Goal: Task Accomplishment & Management: Manage account settings

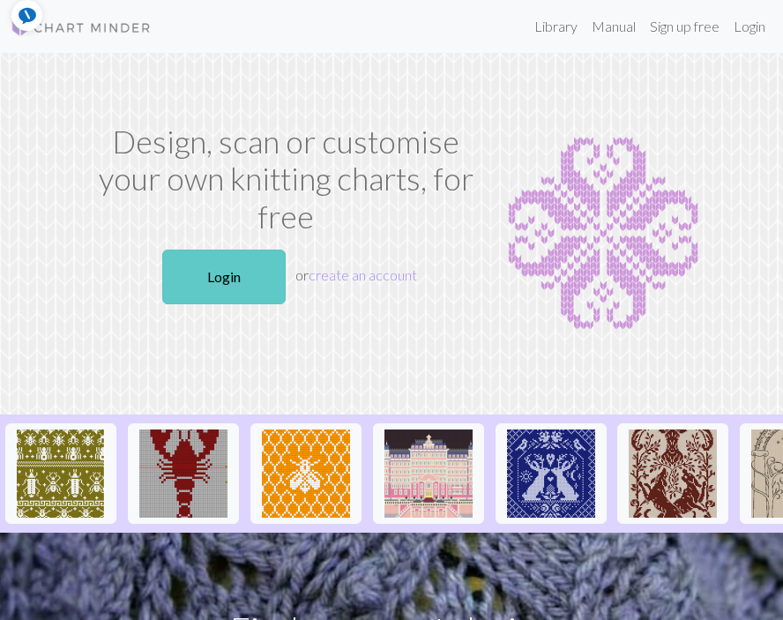
click at [211, 277] on link "Login" at bounding box center [223, 276] width 123 height 55
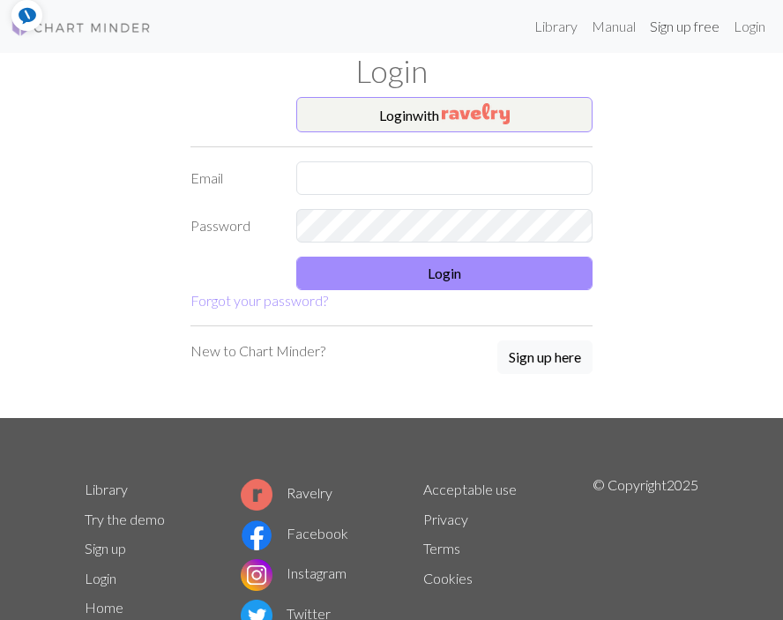
click at [685, 26] on link "Sign up free" at bounding box center [685, 26] width 84 height 35
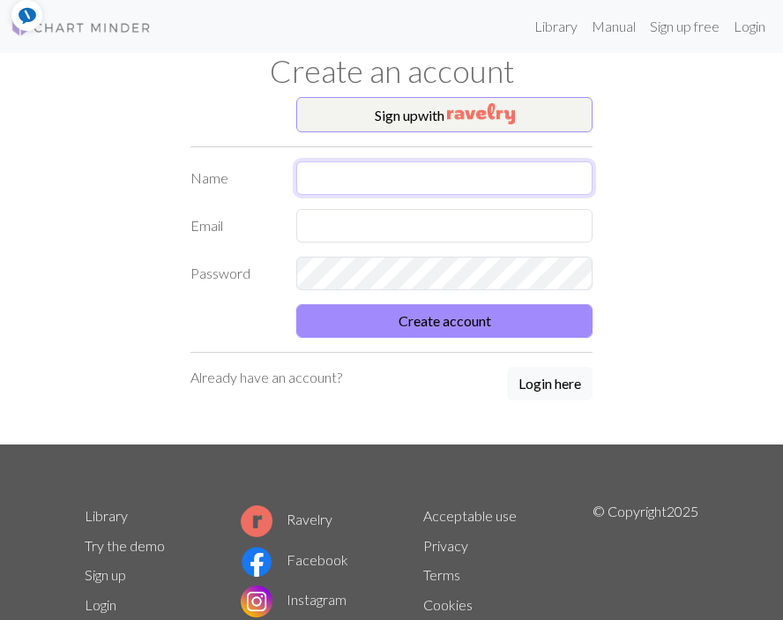
click at [440, 182] on input "text" at bounding box center [444, 177] width 296 height 33
type input "[PERSON_NAME]"
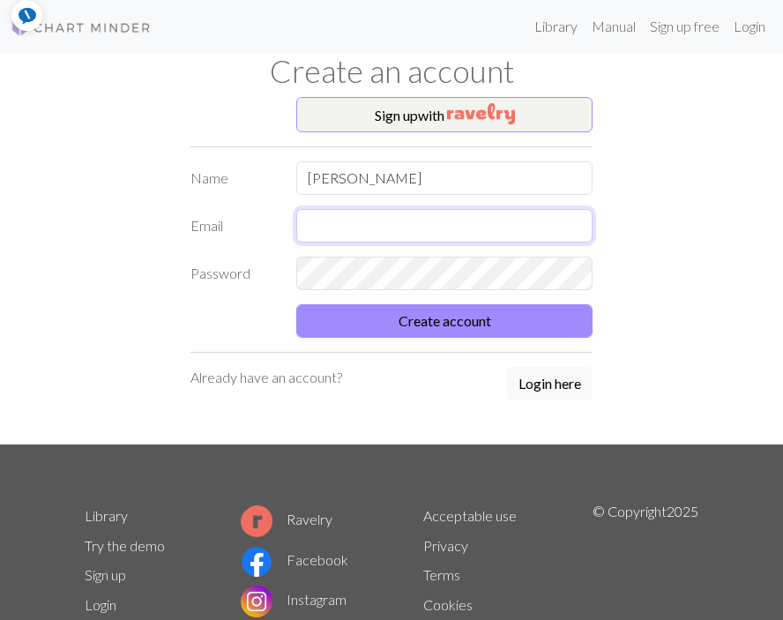
click at [427, 233] on input "text" at bounding box center [444, 225] width 296 height 33
type input "[PERSON_NAME][EMAIL_ADDRESS][PERSON_NAME][DOMAIN_NAME]"
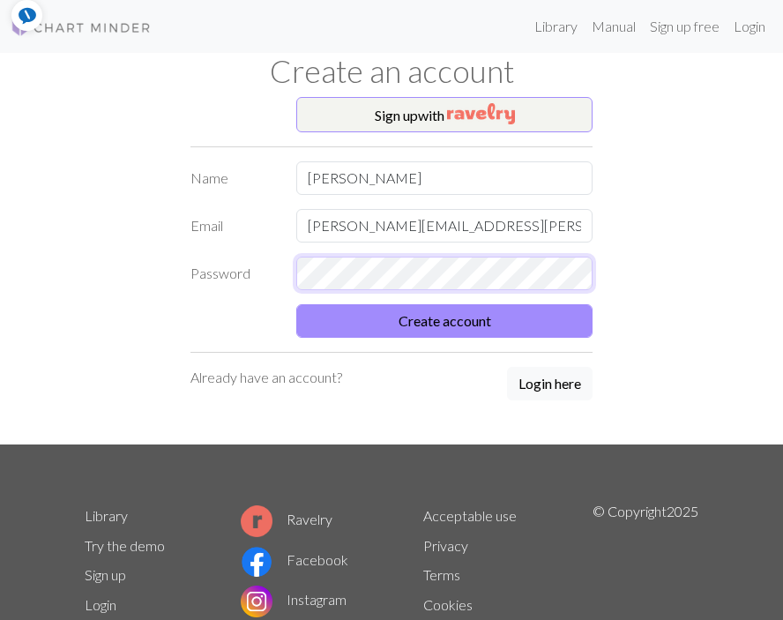
click at [296, 304] on button "Create account" at bounding box center [444, 320] width 296 height 33
click at [325, 403] on div "Sign up with Name [PERSON_NAME] Email [PERSON_NAME][EMAIL_ADDRESS][PERSON_NAME]…" at bounding box center [391, 270] width 423 height 347
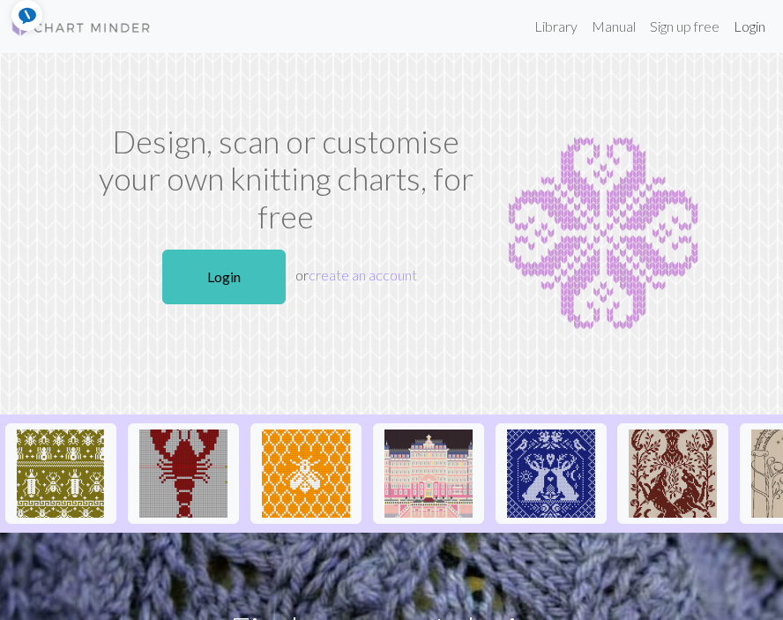
click at [744, 30] on link "Login" at bounding box center [749, 26] width 46 height 35
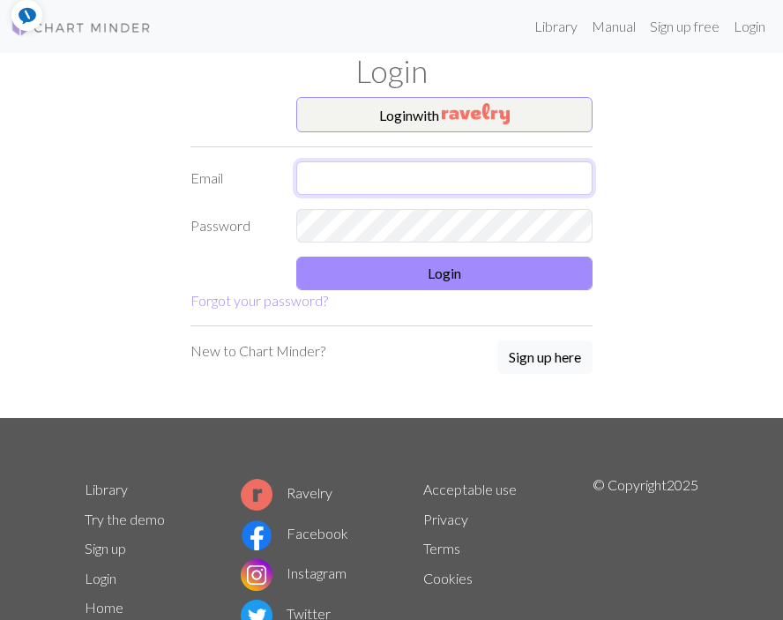
click at [497, 180] on input "text" at bounding box center [444, 177] width 296 height 33
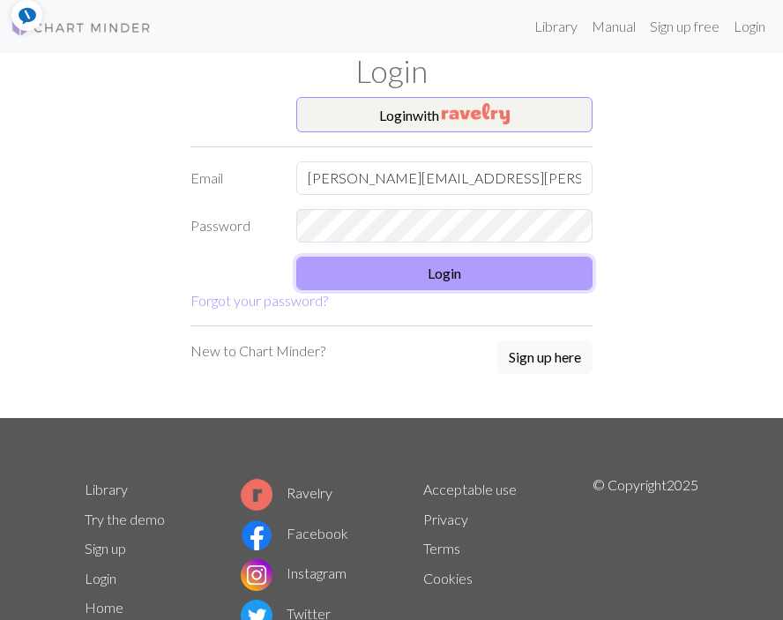
click at [455, 269] on button "Login" at bounding box center [444, 272] width 296 height 33
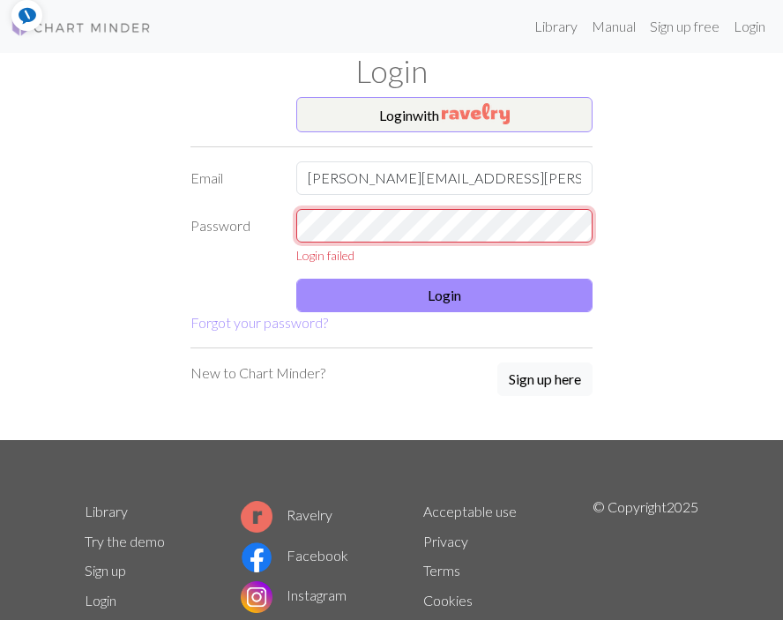
click at [252, 210] on div "Password Login failed" at bounding box center [391, 237] width 423 height 56
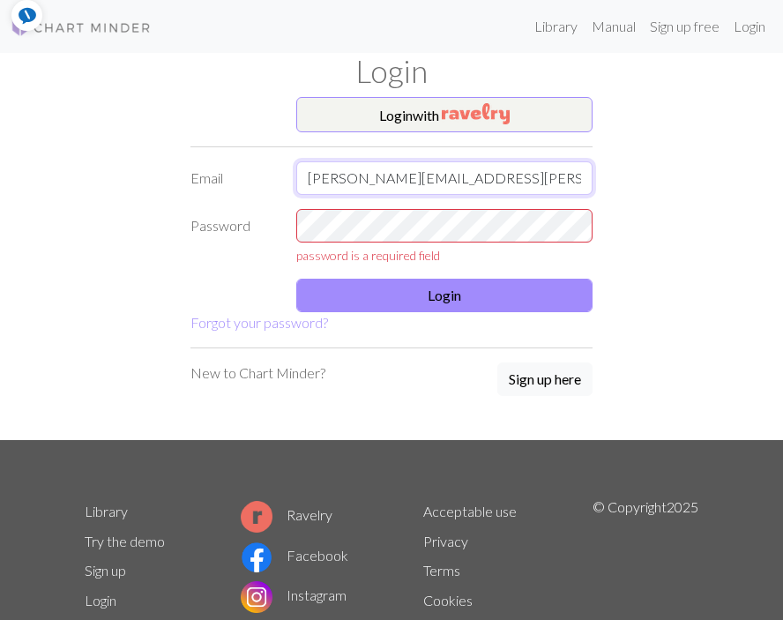
drag, startPoint x: 519, startPoint y: 182, endPoint x: 304, endPoint y: 168, distance: 215.5
click at [304, 168] on input "[PERSON_NAME][EMAIL_ADDRESS][PERSON_NAME][DOMAIN_NAME]" at bounding box center [444, 177] width 296 height 33
type input "[EMAIL_ADDRESS][DOMAIN_NAME]"
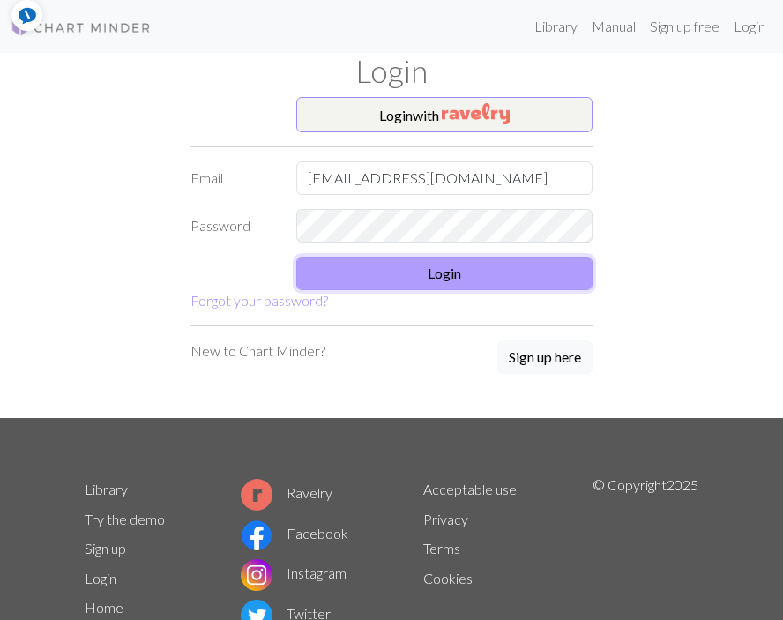
click at [459, 274] on button "Login" at bounding box center [444, 272] width 296 height 33
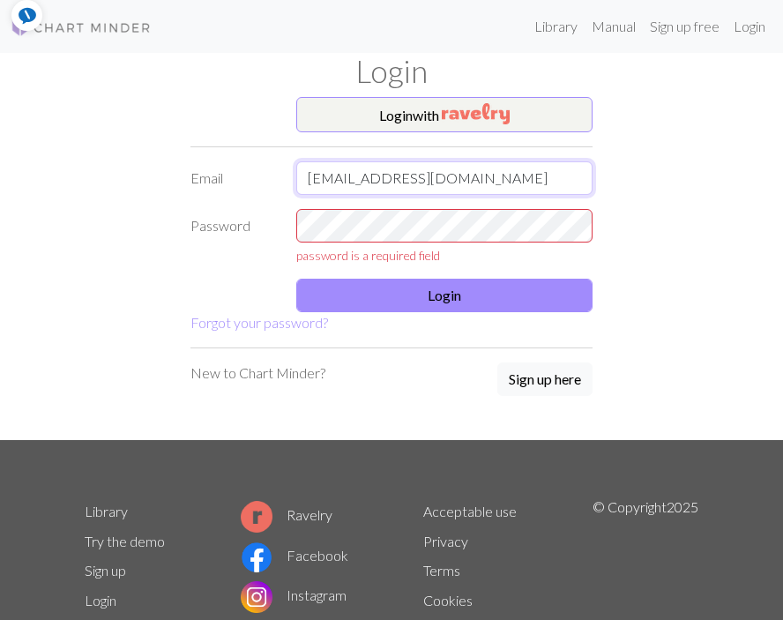
click at [479, 179] on input "[EMAIL_ADDRESS][DOMAIN_NAME]" at bounding box center [444, 177] width 296 height 33
drag, startPoint x: 479, startPoint y: 179, endPoint x: 305, endPoint y: 179, distance: 174.5
click at [305, 179] on input "[EMAIL_ADDRESS][DOMAIN_NAME]" at bounding box center [444, 177] width 296 height 33
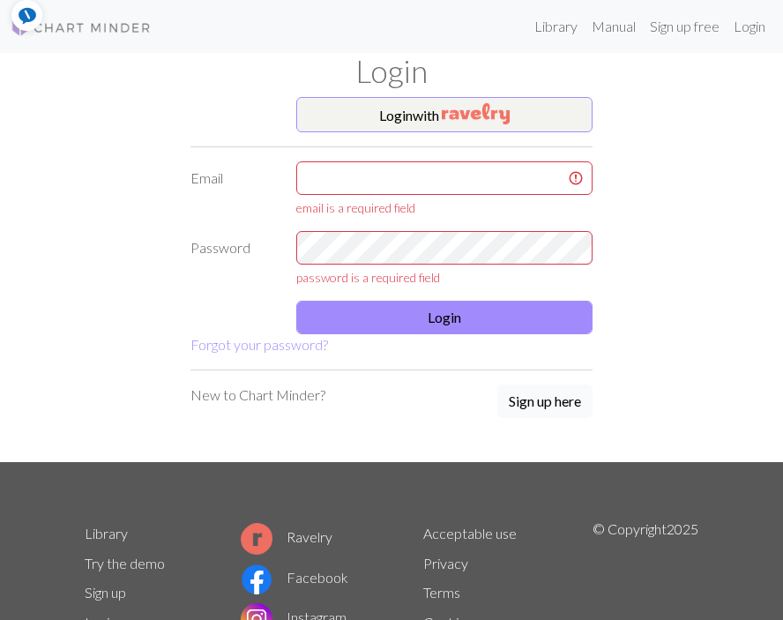
click at [530, 397] on button "Sign up here" at bounding box center [544, 400] width 95 height 33
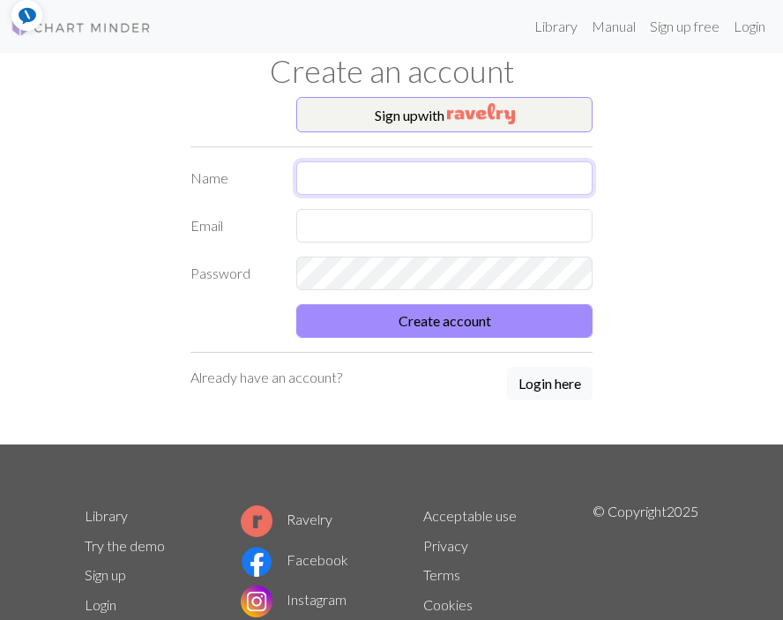
click at [336, 185] on input "text" at bounding box center [444, 177] width 296 height 33
click at [384, 180] on input "[PERSON_NAME]" at bounding box center [444, 177] width 296 height 33
type input "[PERSON_NAME]"
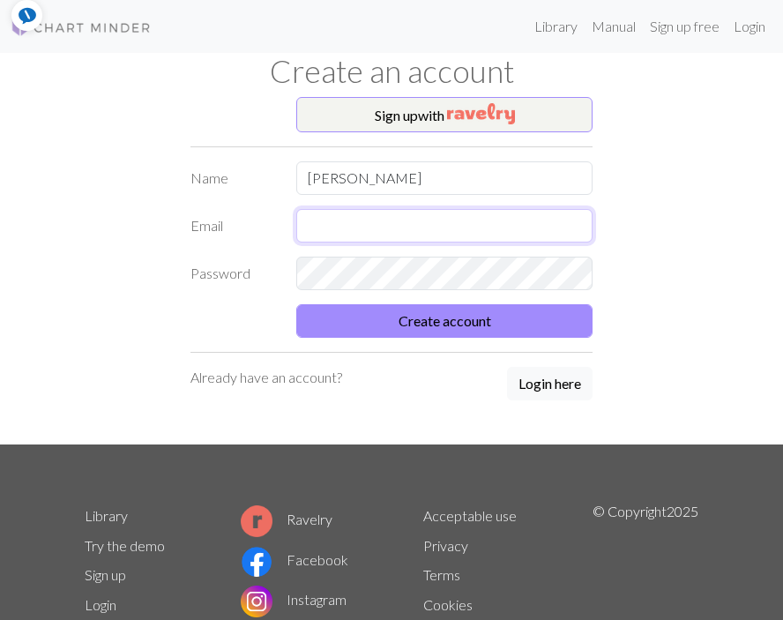
click at [331, 223] on input "text" at bounding box center [444, 225] width 296 height 33
type input "[EMAIL_ADDRESS][DOMAIN_NAME]"
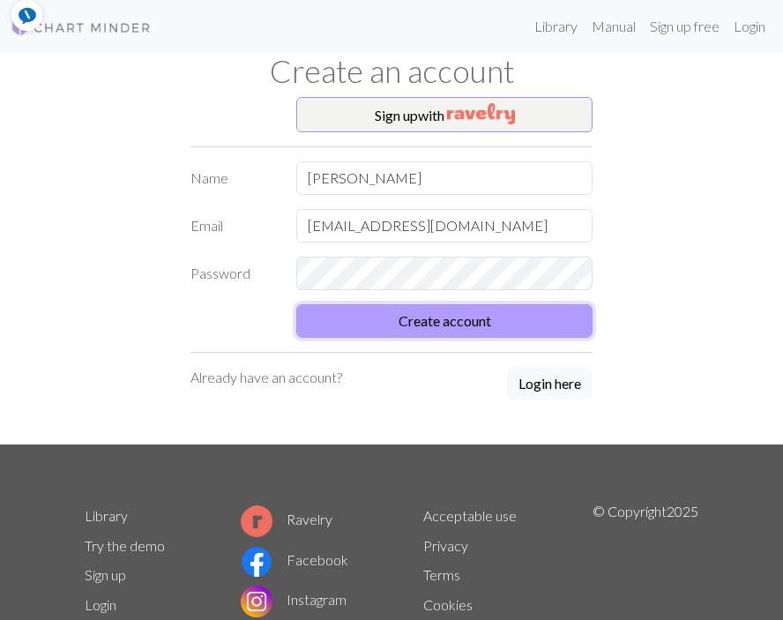
click at [401, 323] on button "Create account" at bounding box center [444, 320] width 296 height 33
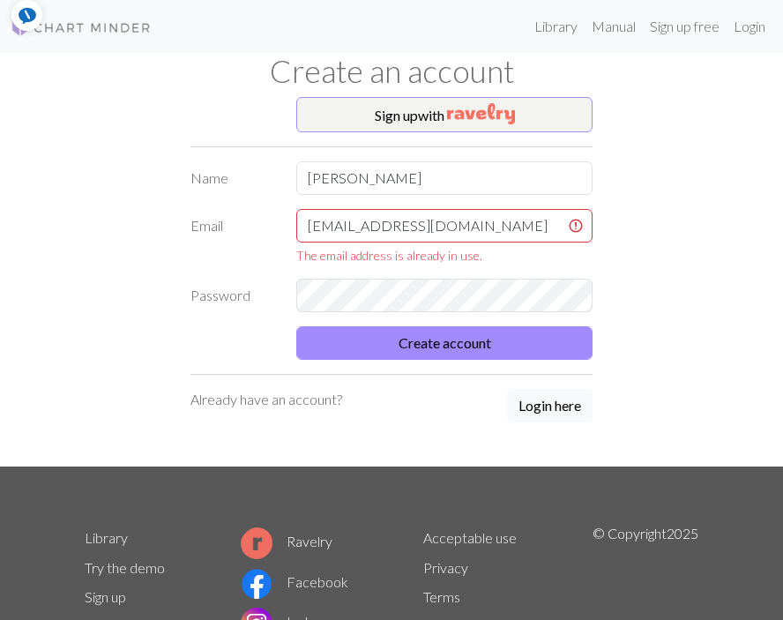
click at [251, 401] on p "Already have an account?" at bounding box center [266, 399] width 152 height 21
click at [551, 405] on button "Login here" at bounding box center [549, 405] width 85 height 33
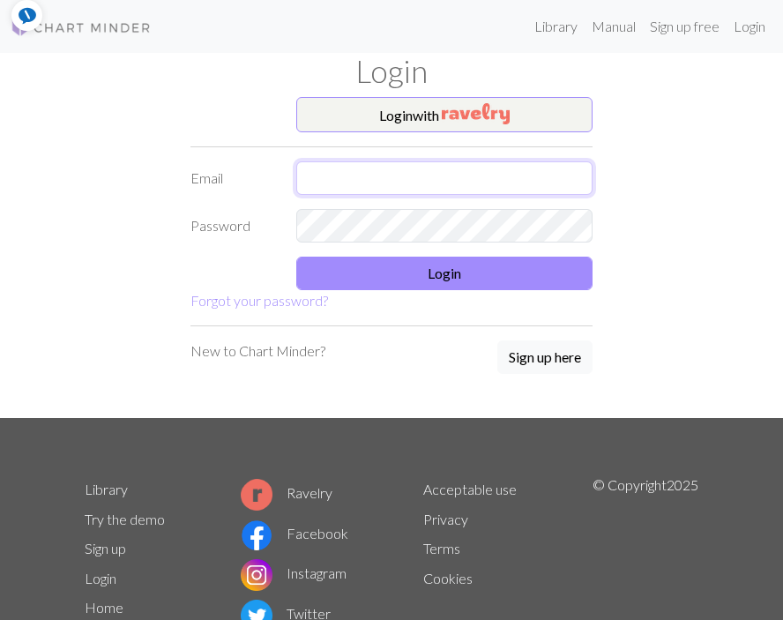
click at [331, 175] on input "text" at bounding box center [444, 177] width 296 height 33
type input "[EMAIL_ADDRESS][DOMAIN_NAME]"
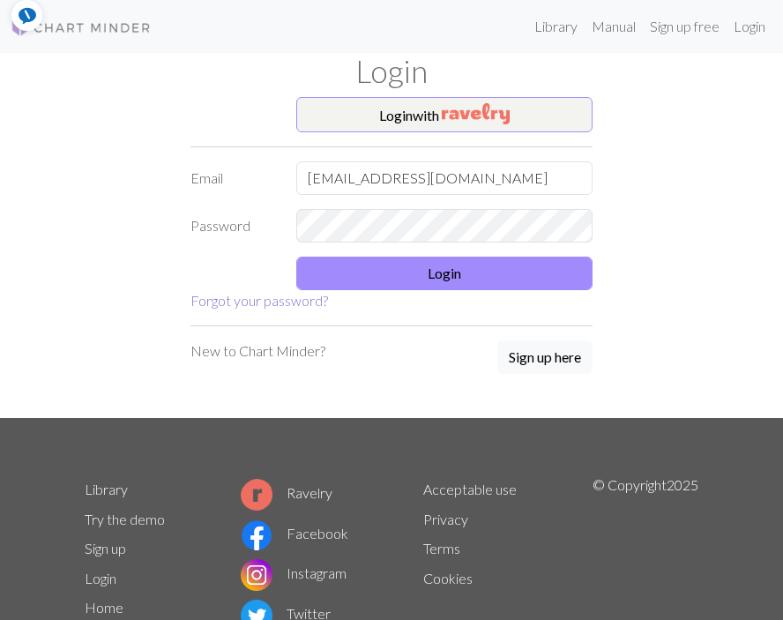
click at [232, 303] on link "Forgot your password?" at bounding box center [258, 300] width 137 height 17
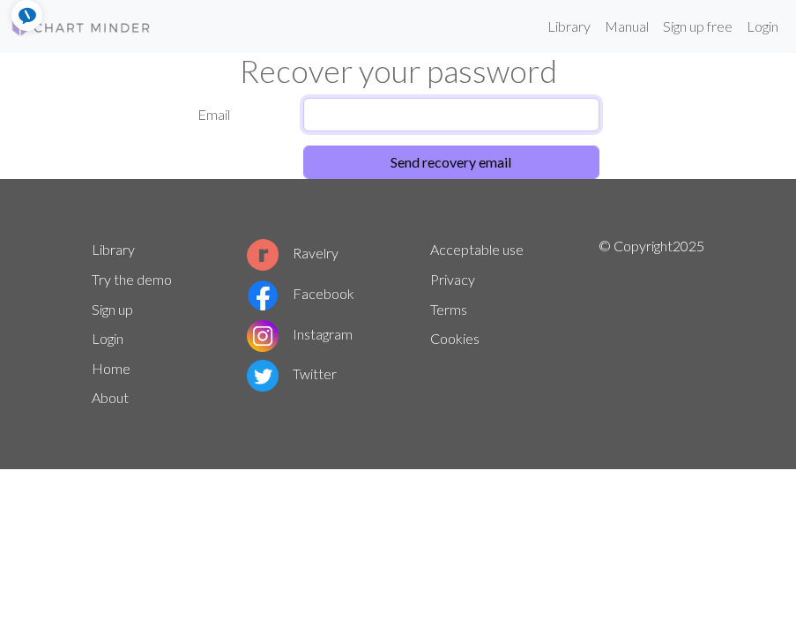
click at [365, 120] on input "text" at bounding box center [451, 114] width 296 height 33
type input "[PERSON_NAME][EMAIL_ADDRESS][PERSON_NAME][DOMAIN_NAME]"
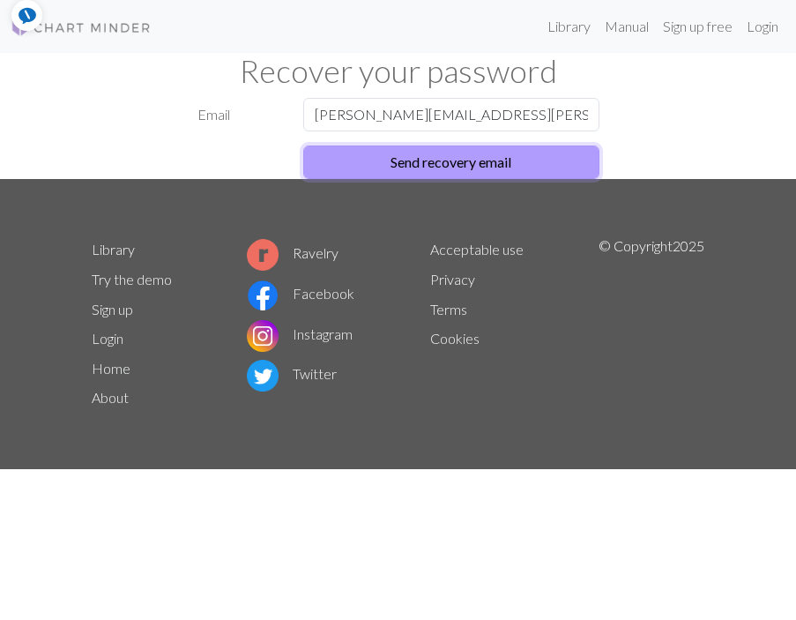
click at [464, 165] on button "Send recovery email" at bounding box center [451, 161] width 296 height 33
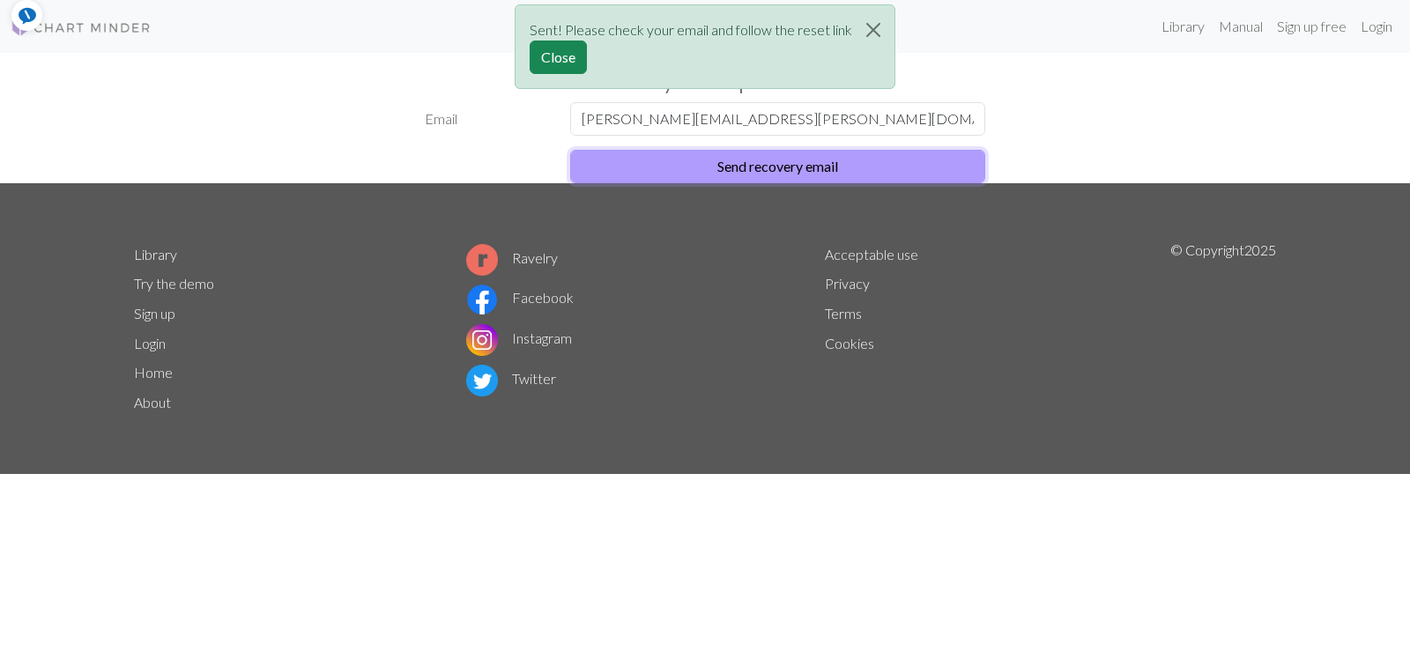
click at [782, 167] on button "Send recovery email" at bounding box center [777, 166] width 415 height 33
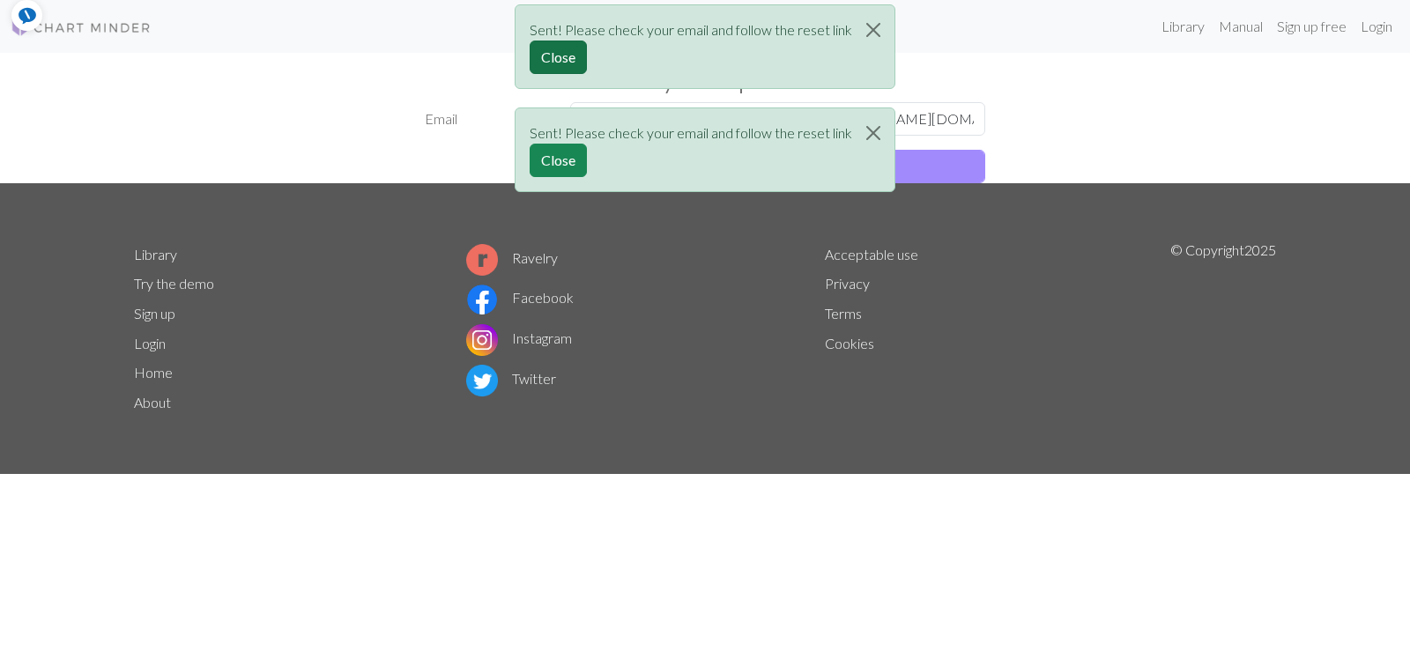
click at [547, 58] on button "Close" at bounding box center [558, 57] width 57 height 33
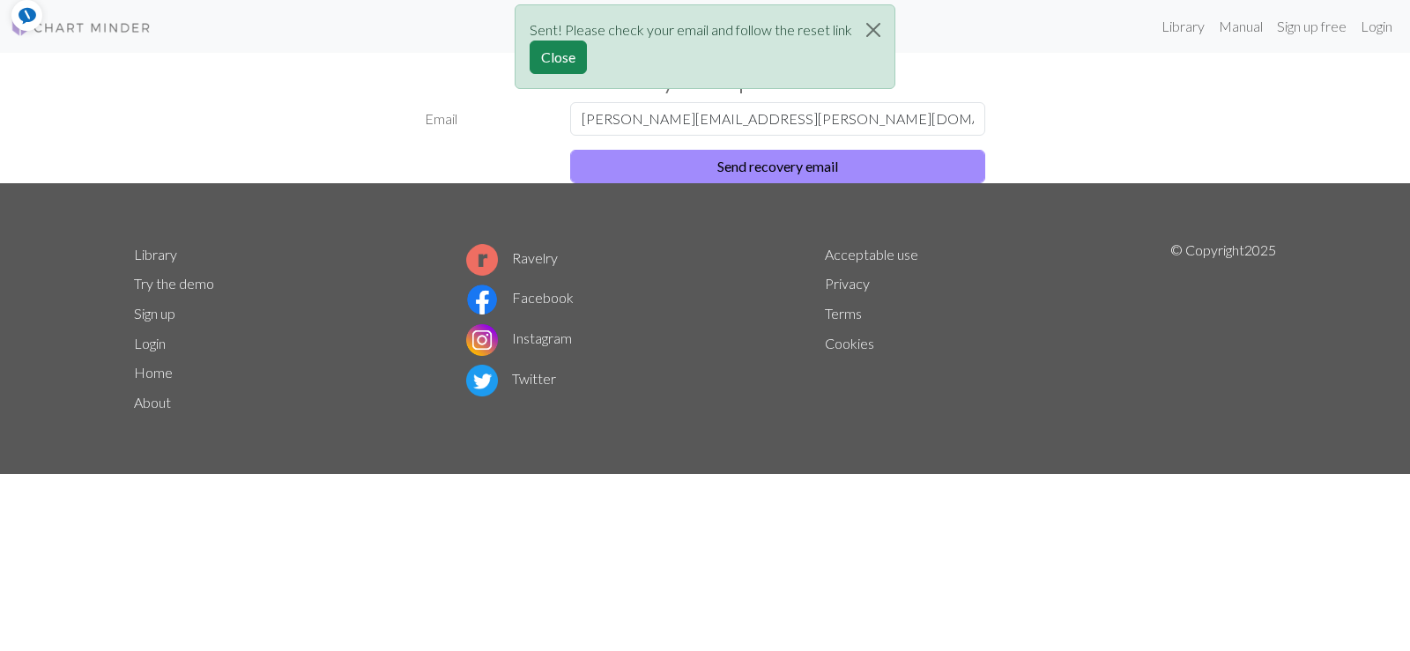
click at [651, 144] on form "Email [PERSON_NAME][EMAIL_ADDRESS][PERSON_NAME][DOMAIN_NAME] Send recovery email" at bounding box center [705, 142] width 561 height 81
click at [710, 231] on footer "Library Try the demo Sign up Login Home About Ravelry Facebook Instagram Twitte…" at bounding box center [705, 328] width 1410 height 291
click at [563, 56] on button "Close" at bounding box center [558, 57] width 57 height 33
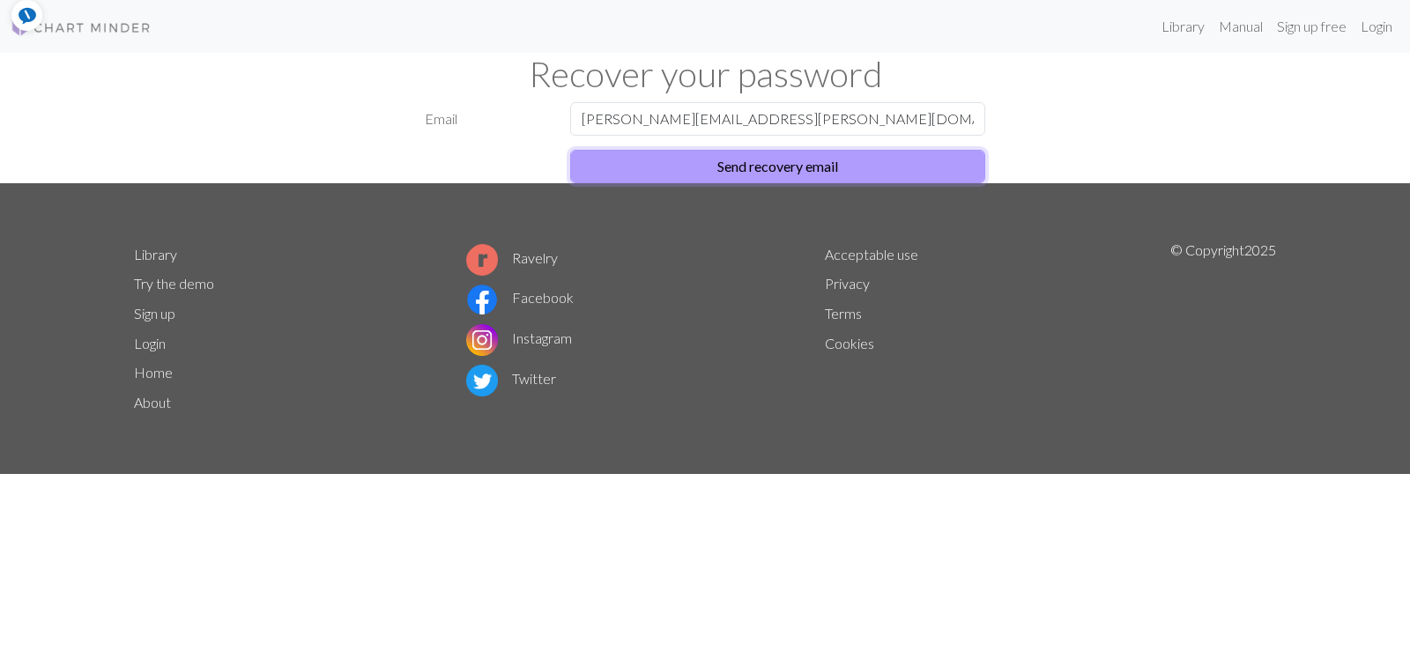
click at [738, 154] on button "Send recovery email" at bounding box center [777, 166] width 415 height 33
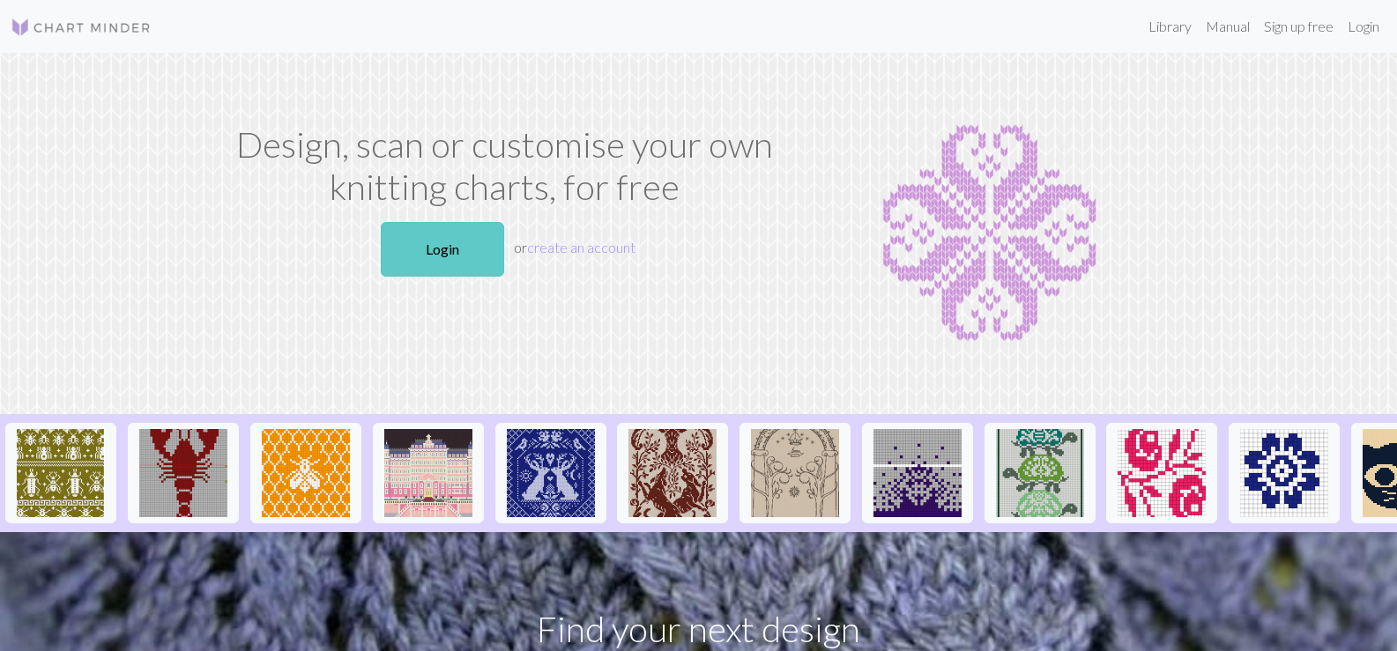
click at [446, 249] on link "Login" at bounding box center [442, 249] width 123 height 55
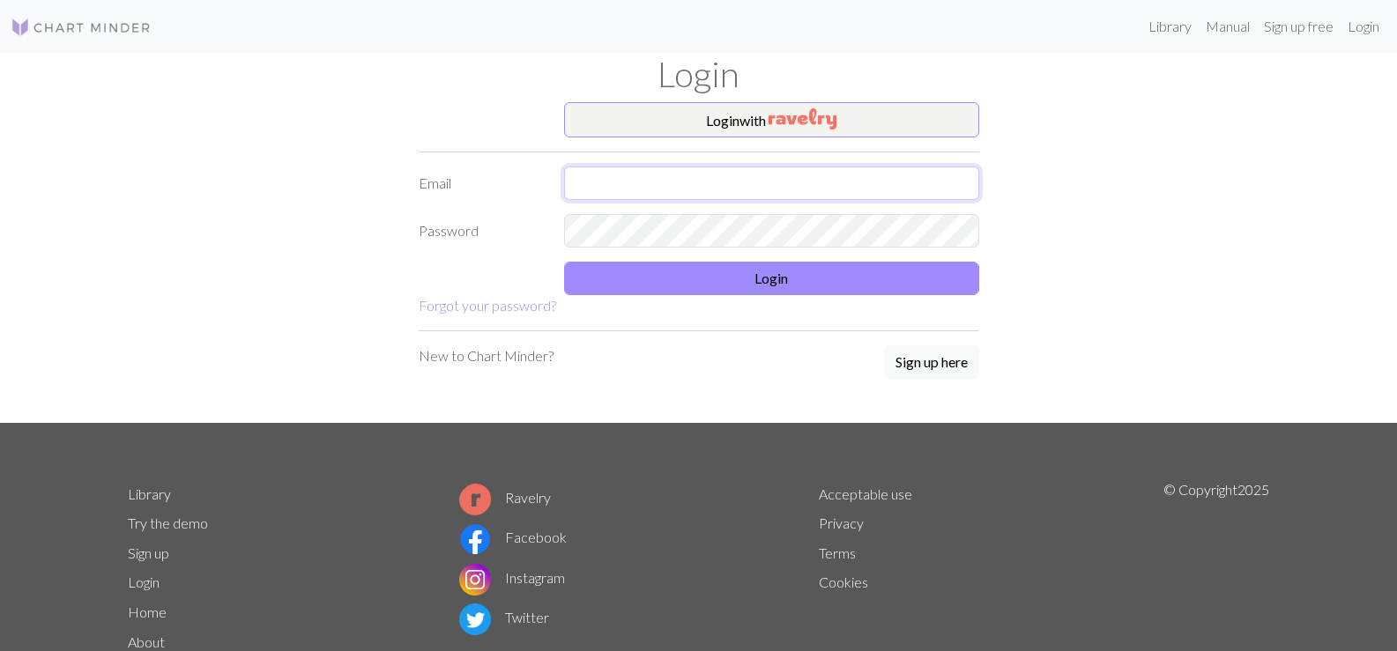
click at [669, 187] on input "text" at bounding box center [771, 183] width 415 height 33
type input "[PERSON_NAME][EMAIL_ADDRESS][PERSON_NAME][DOMAIN_NAME]"
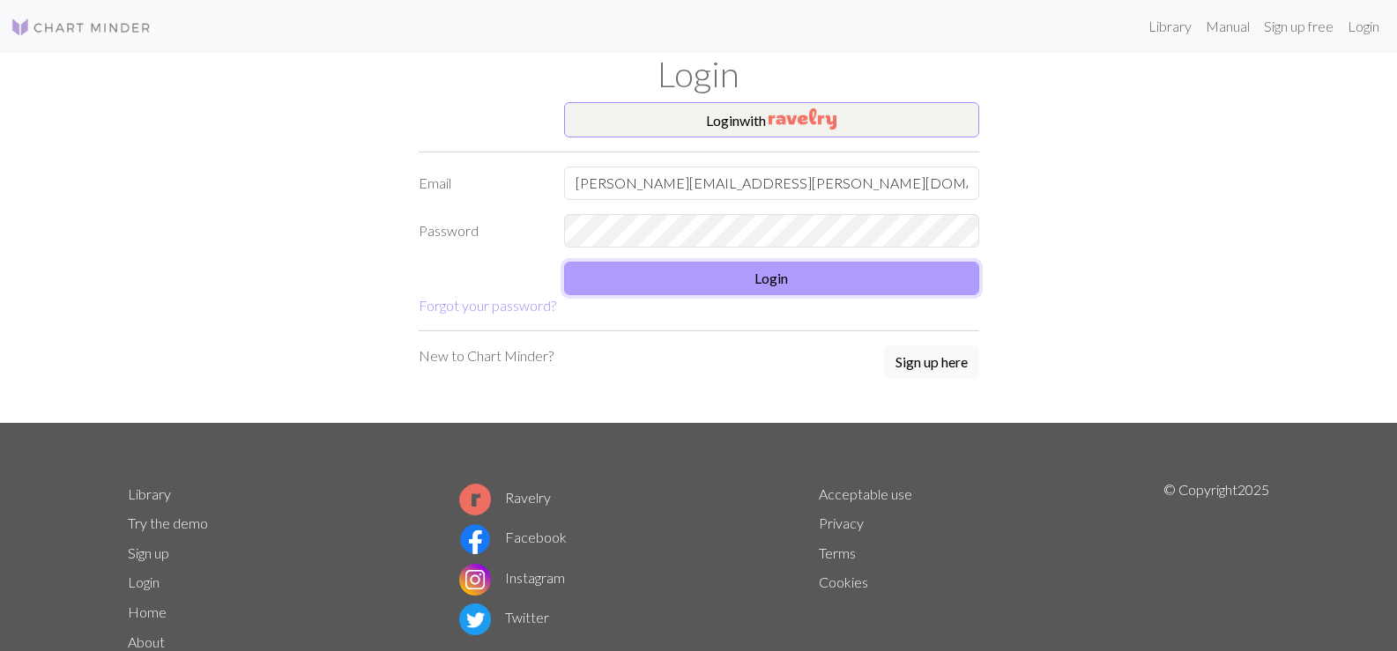
click at [768, 282] on button "Login" at bounding box center [771, 278] width 415 height 33
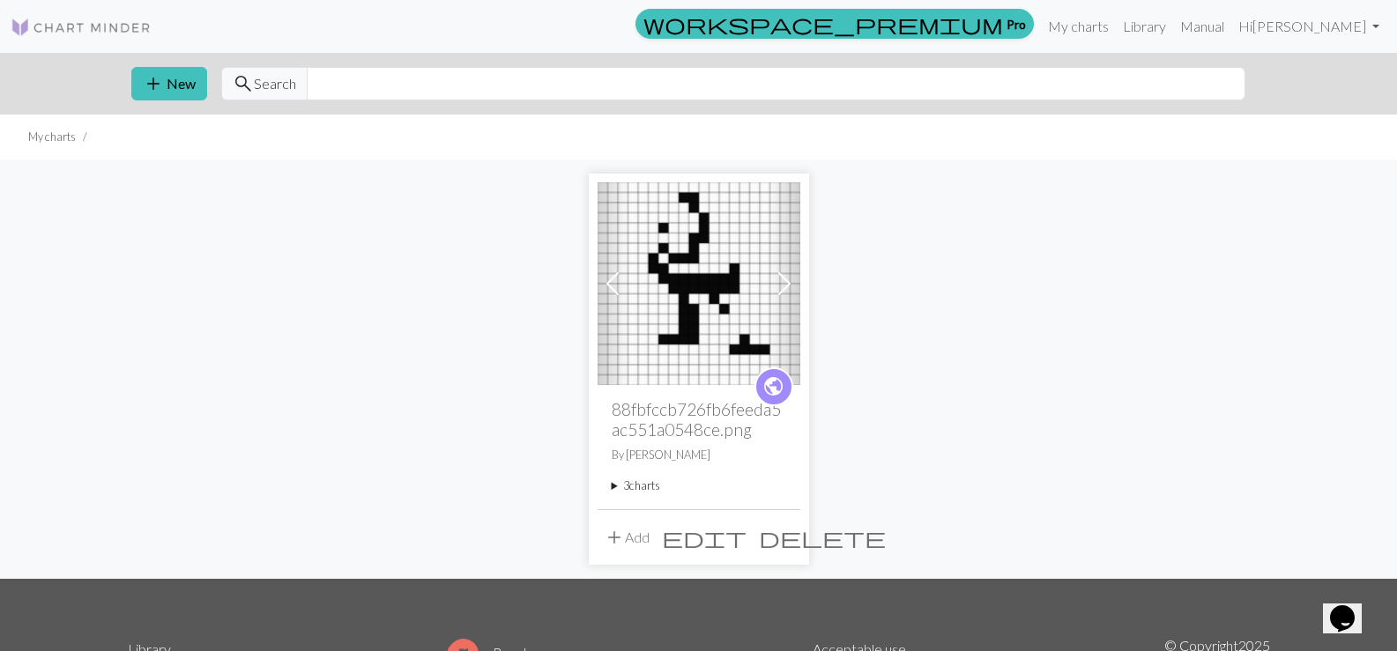
click at [782, 284] on span at bounding box center [784, 284] width 28 height 28
